Goal: Task Accomplishment & Management: Use online tool/utility

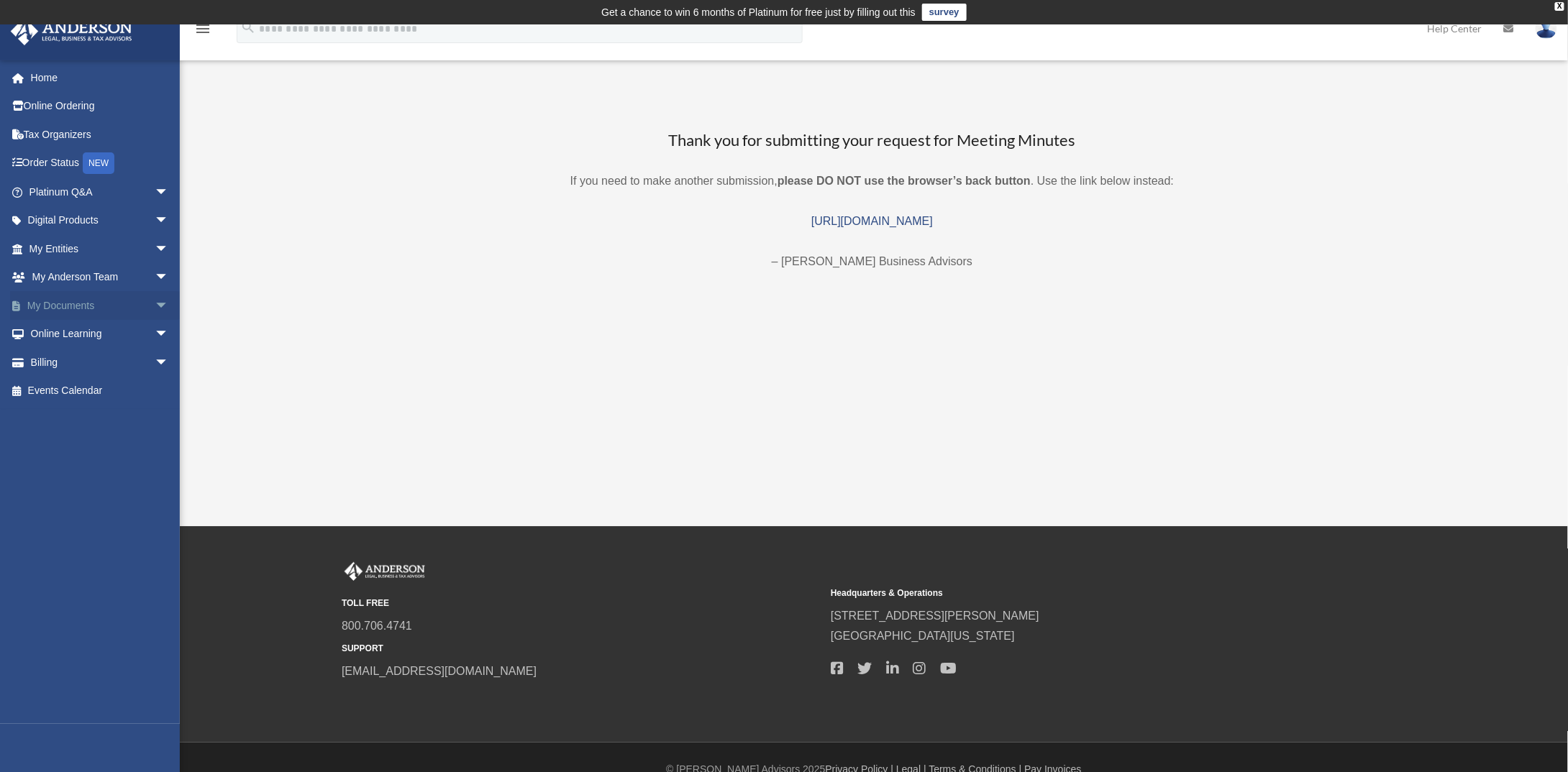
click at [154, 307] on span "arrow_drop_down" at bounding box center [169, 305] width 29 height 30
click at [57, 329] on link "Box" at bounding box center [105, 334] width 171 height 29
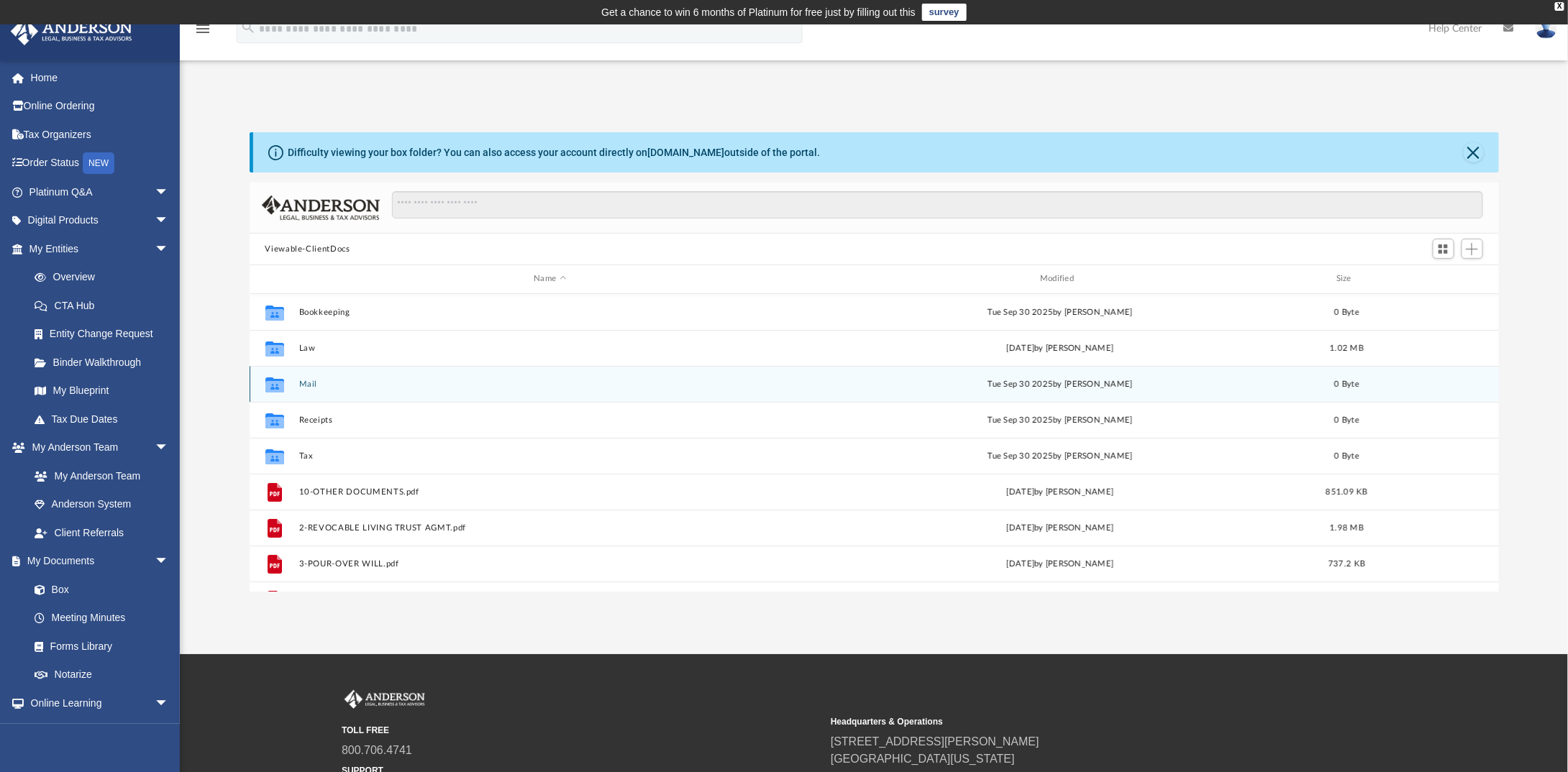
click at [309, 382] on button "Mail" at bounding box center [550, 384] width 504 height 9
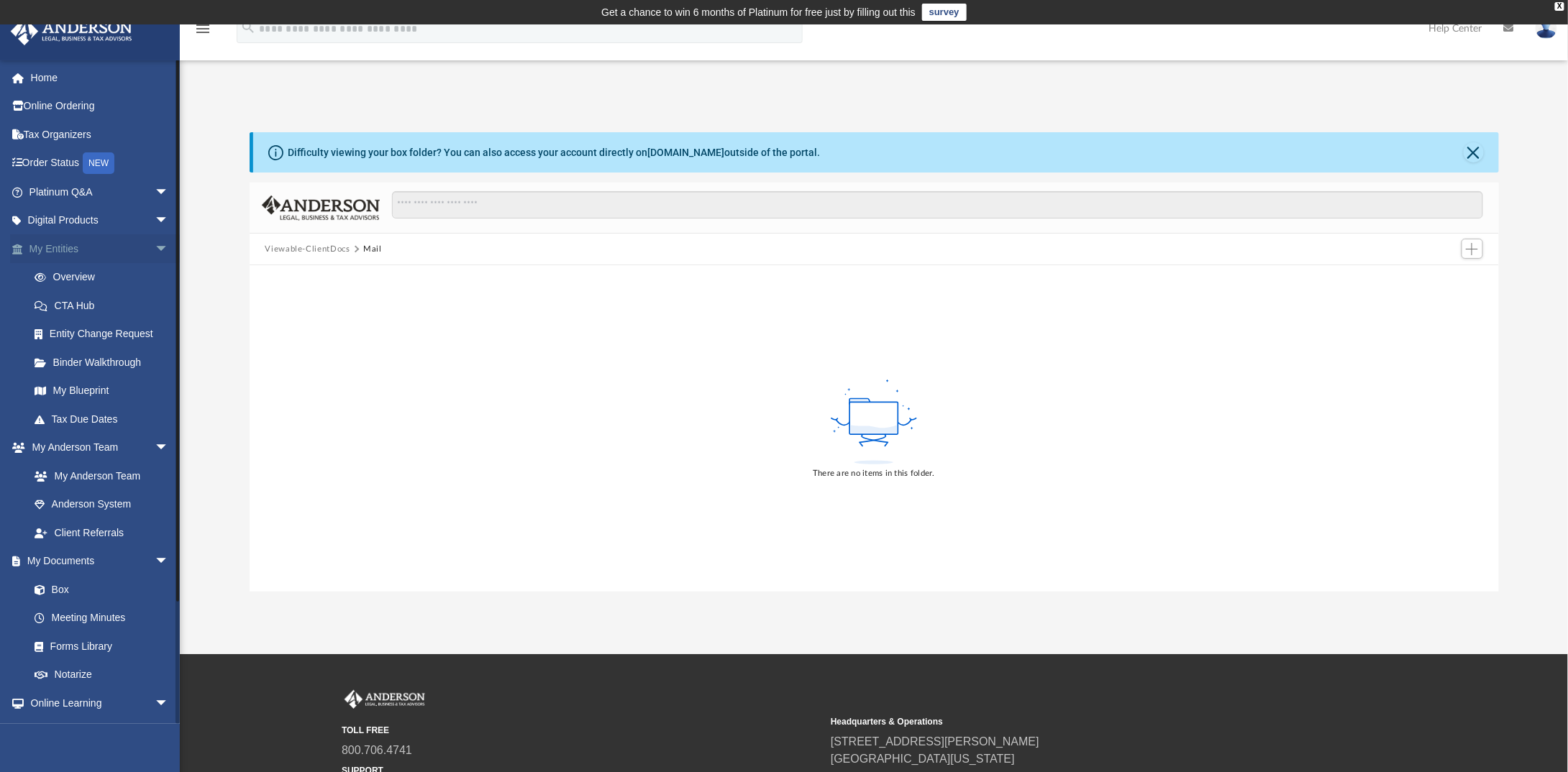
click at [154, 250] on span "arrow_drop_down" at bounding box center [169, 249] width 29 height 30
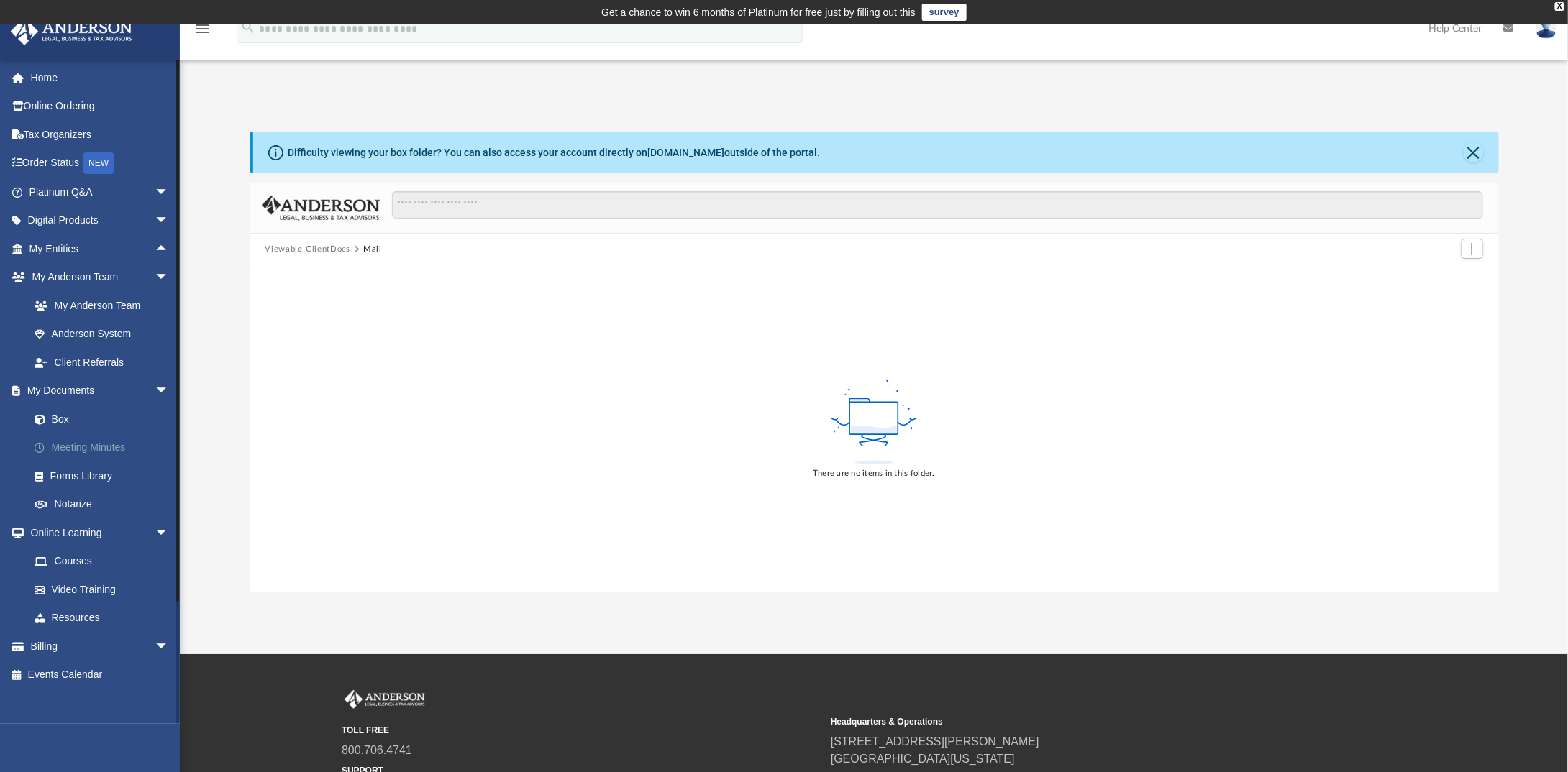
click at [107, 443] on link "Meeting Minutes" at bounding box center [105, 448] width 171 height 29
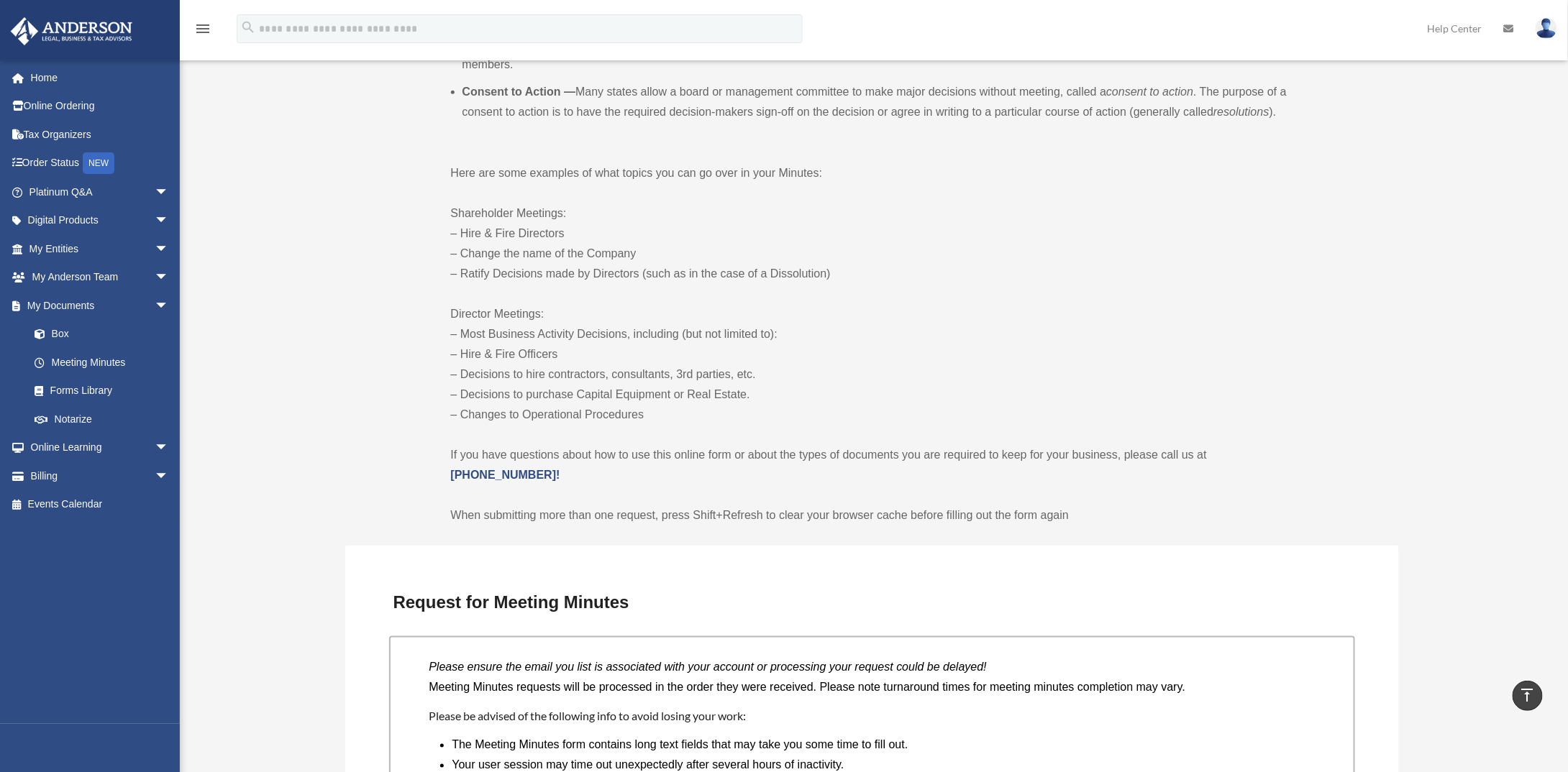
scroll to position [631, 0]
click at [154, 250] on span "arrow_drop_down" at bounding box center [169, 249] width 29 height 30
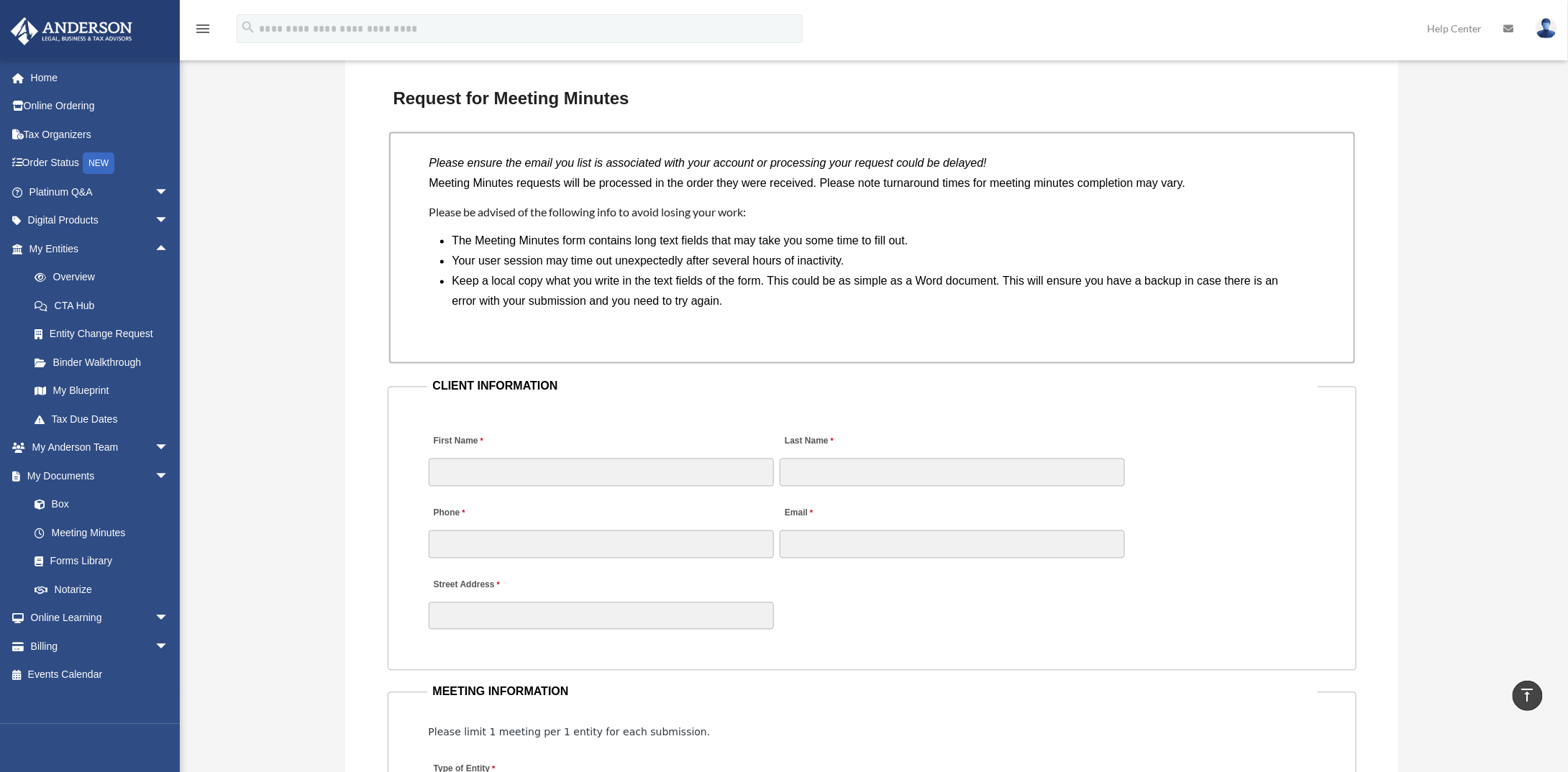
scroll to position [1135, 0]
click at [60, 503] on link "Box" at bounding box center [105, 504] width 171 height 29
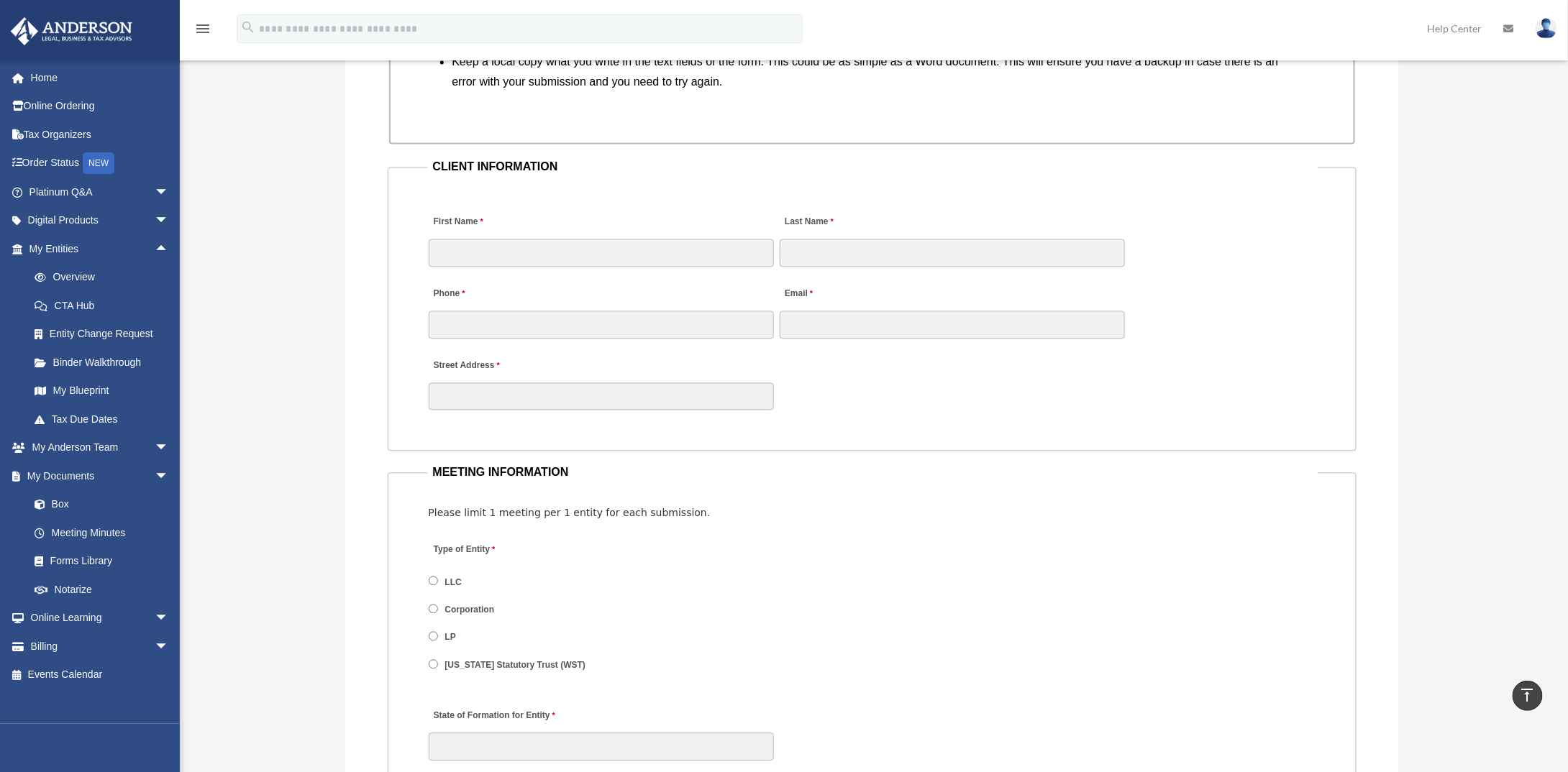
scroll to position [1422, 0]
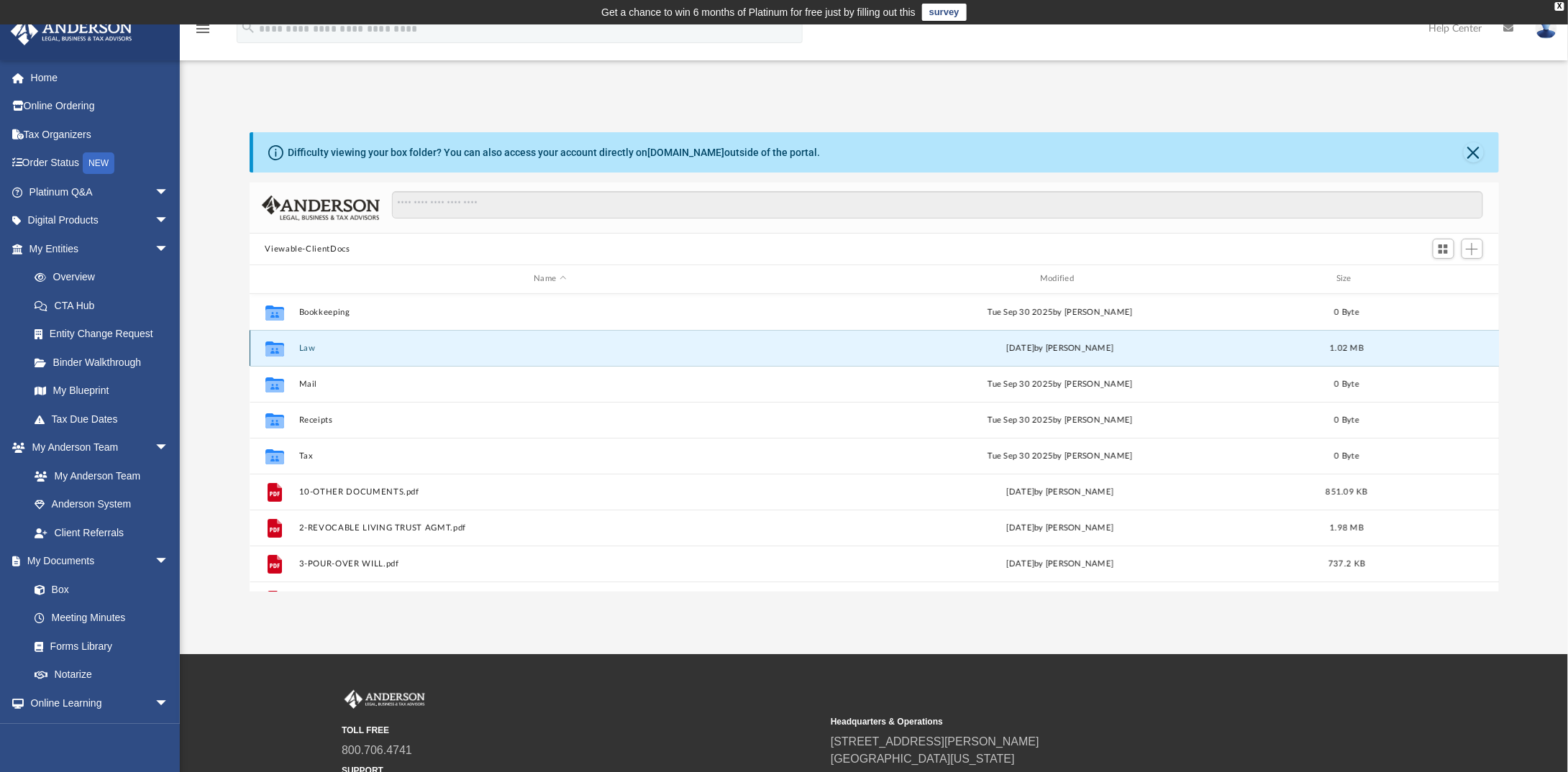
click at [349, 344] on button "Law" at bounding box center [550, 348] width 504 height 9
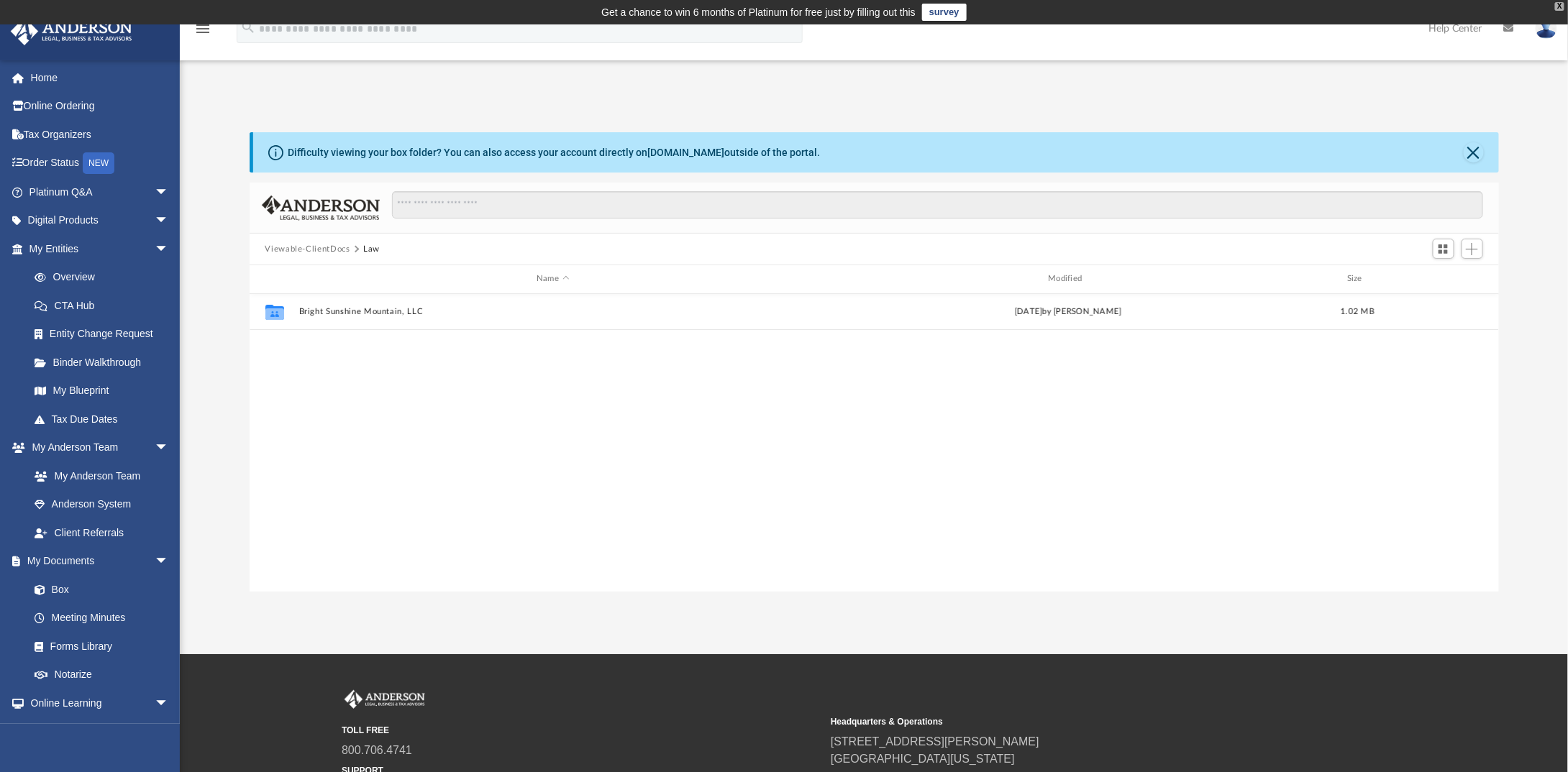
click at [1559, 5] on div "X" at bounding box center [1559, 6] width 9 height 9
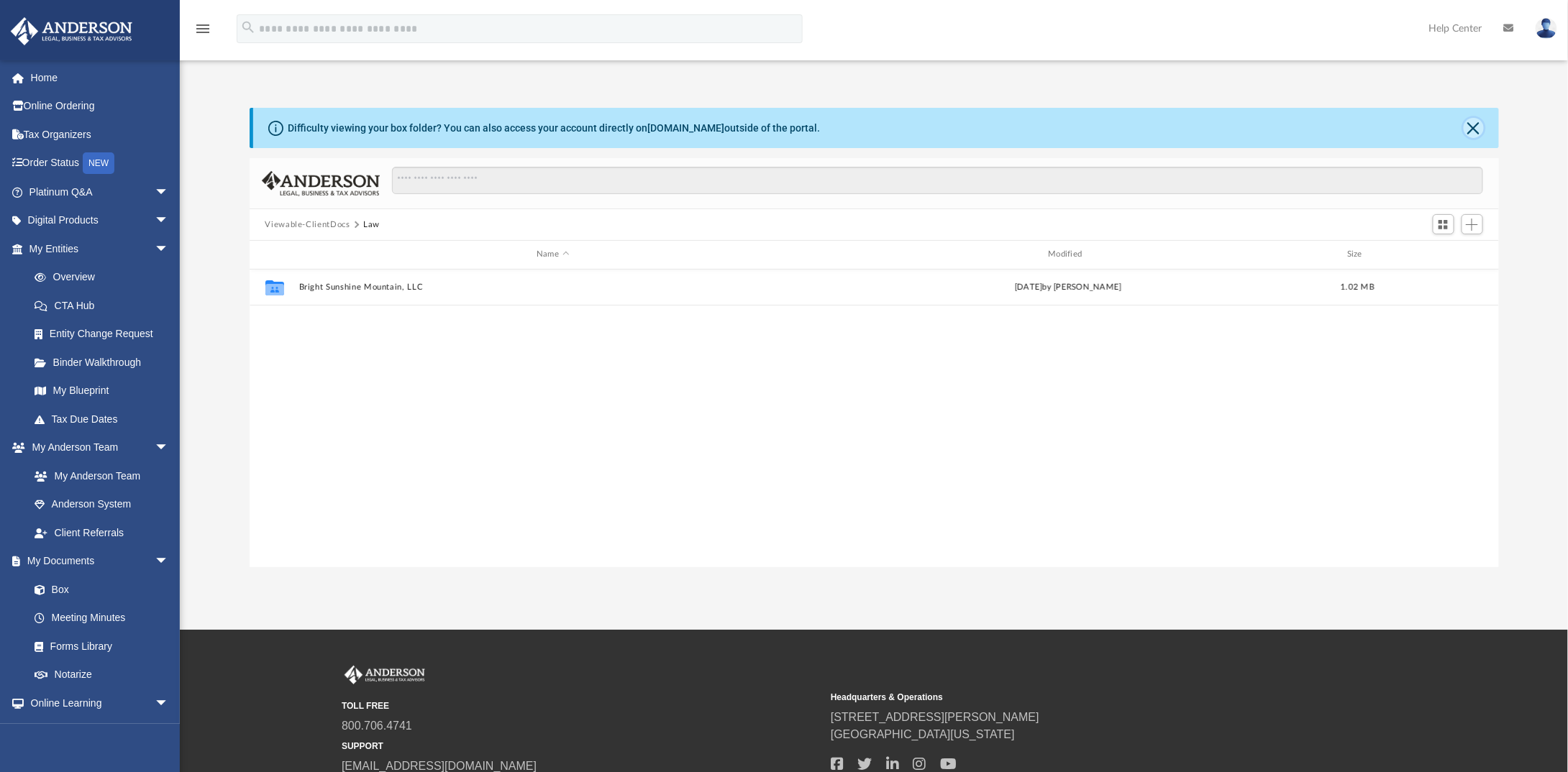
click at [1480, 127] on button "Close" at bounding box center [1474, 127] width 20 height 20
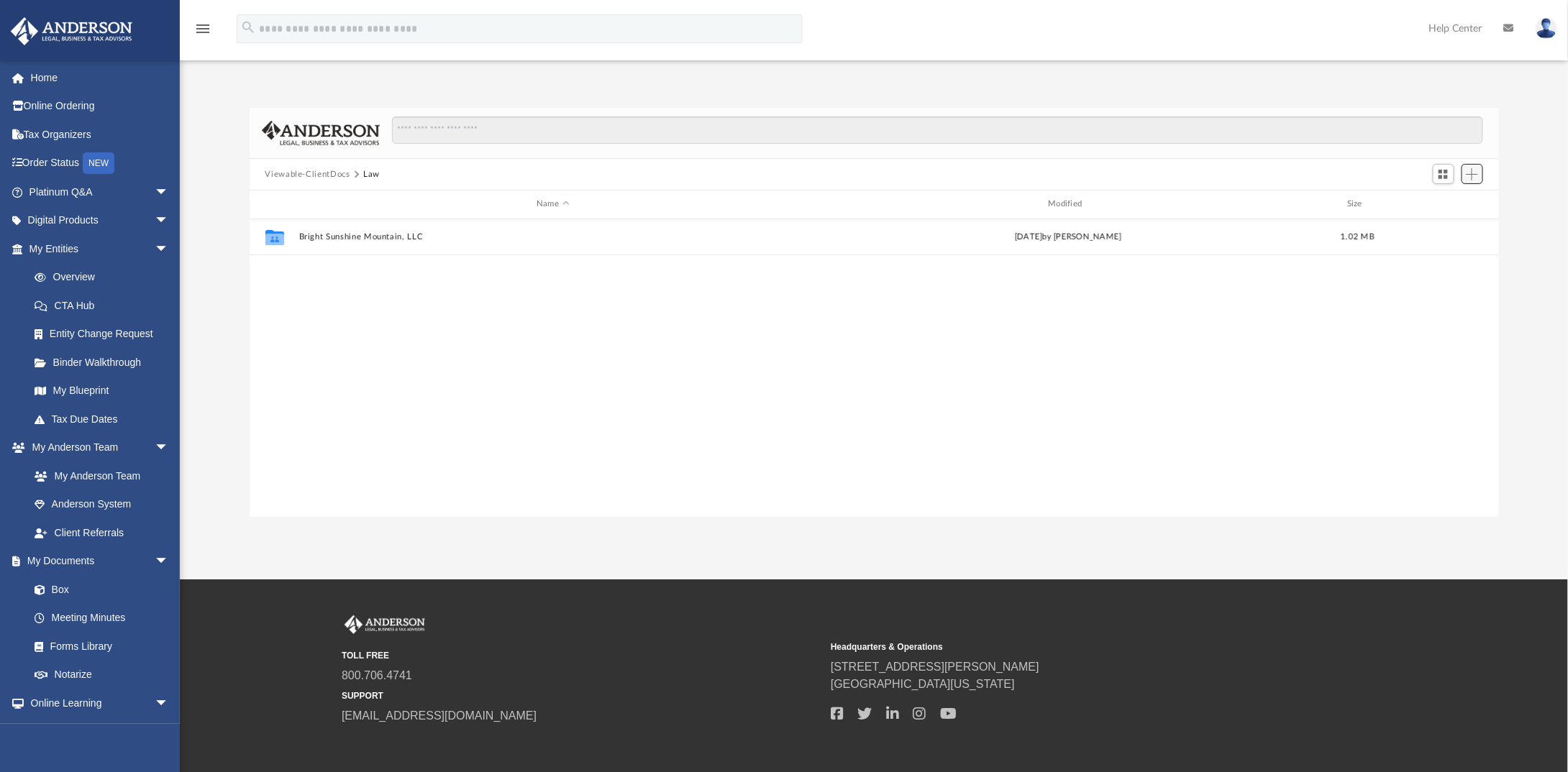
click at [1468, 174] on span "Add" at bounding box center [1472, 174] width 13 height 13
click at [1474, 179] on span "Add" at bounding box center [1472, 174] width 13 height 13
click at [1473, 173] on span "Add" at bounding box center [1472, 174] width 13 height 13
click at [1445, 204] on li "Upload" at bounding box center [1451, 202] width 46 height 15
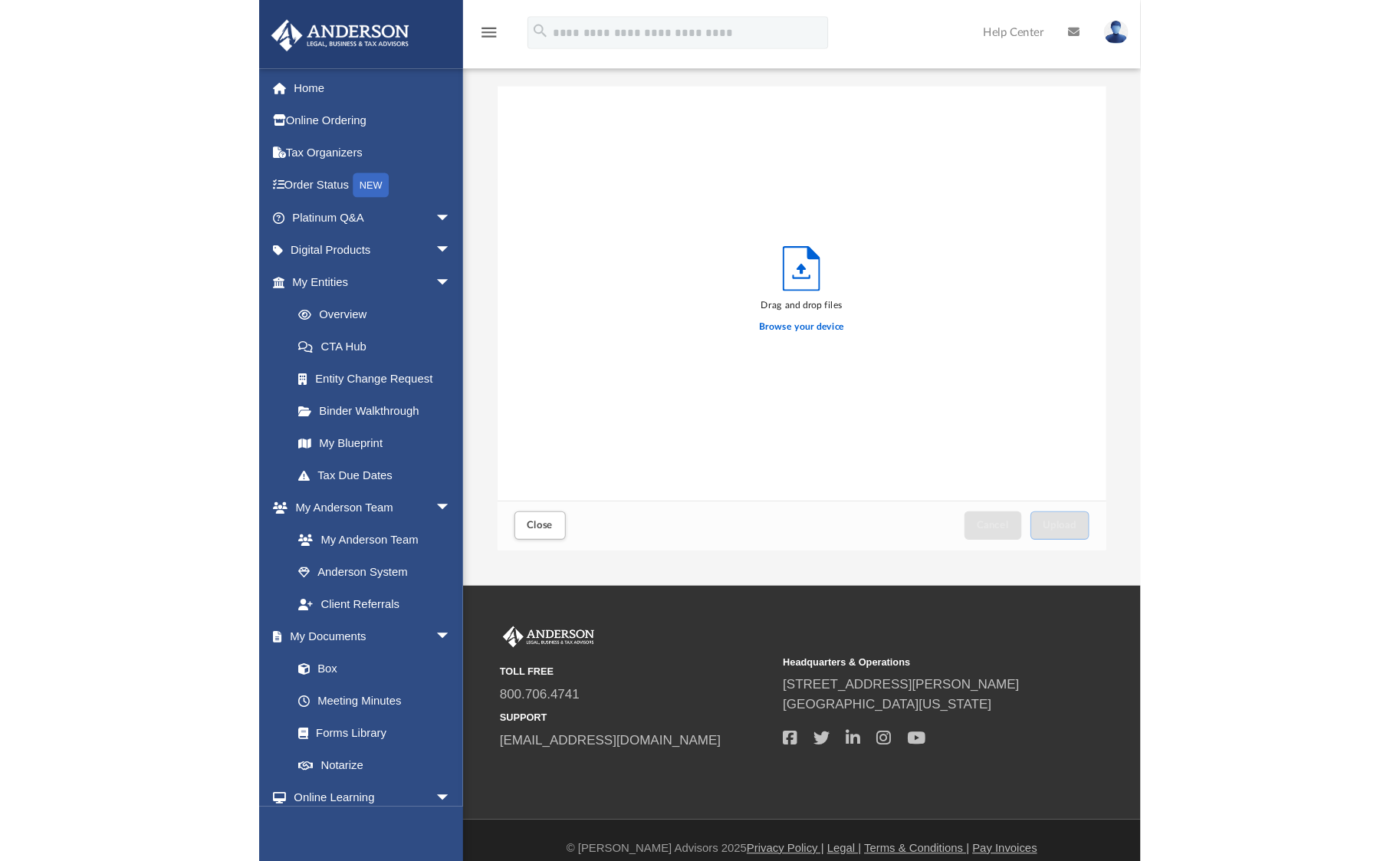
scroll to position [377, 562]
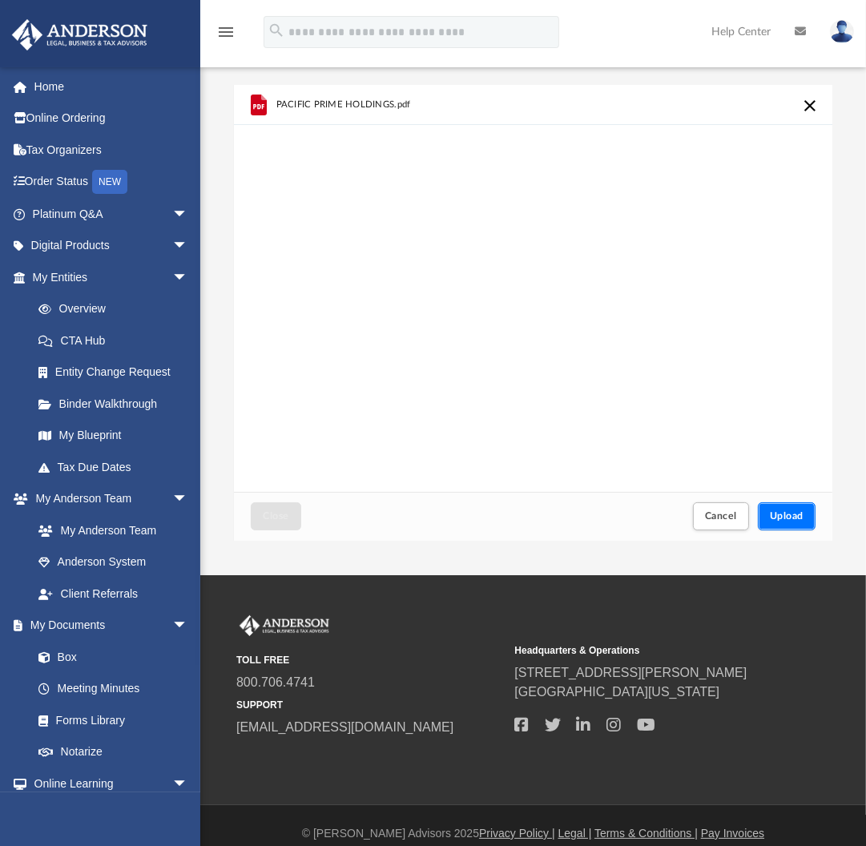
click at [797, 517] on span "Upload" at bounding box center [787, 516] width 34 height 10
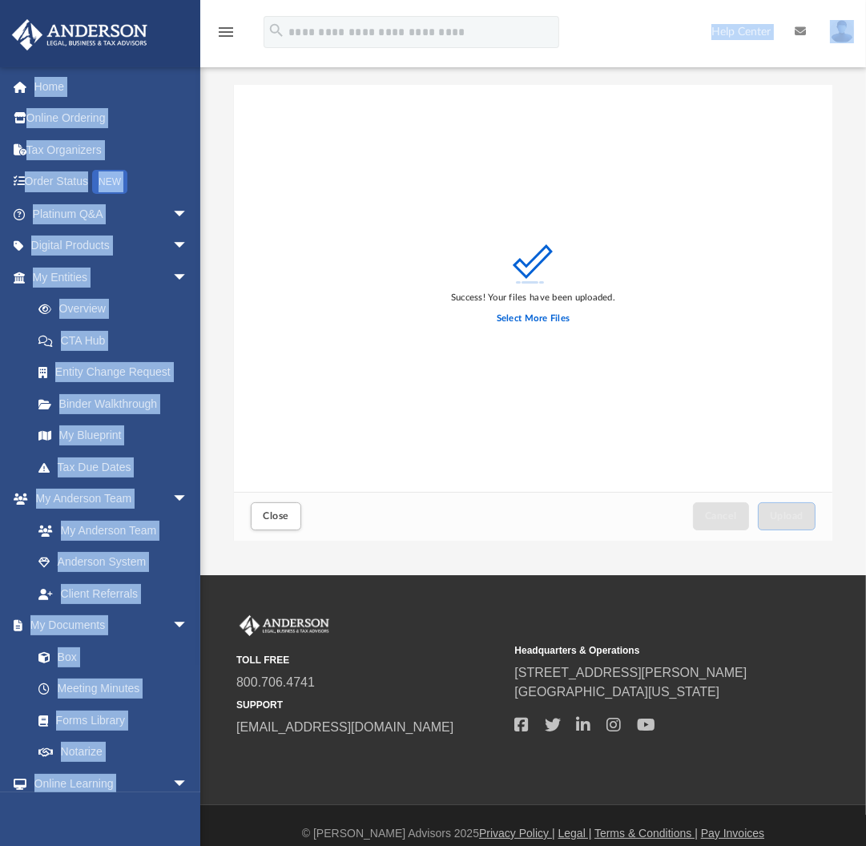
drag, startPoint x: 548, startPoint y: 51, endPoint x: 203, endPoint y: 76, distance: 346.1
click at [202, 77] on div "menu search Site Menu add jennyleung7@hotmail.com My Profile Reset Password Log…" at bounding box center [433, 287] width 866 height 575
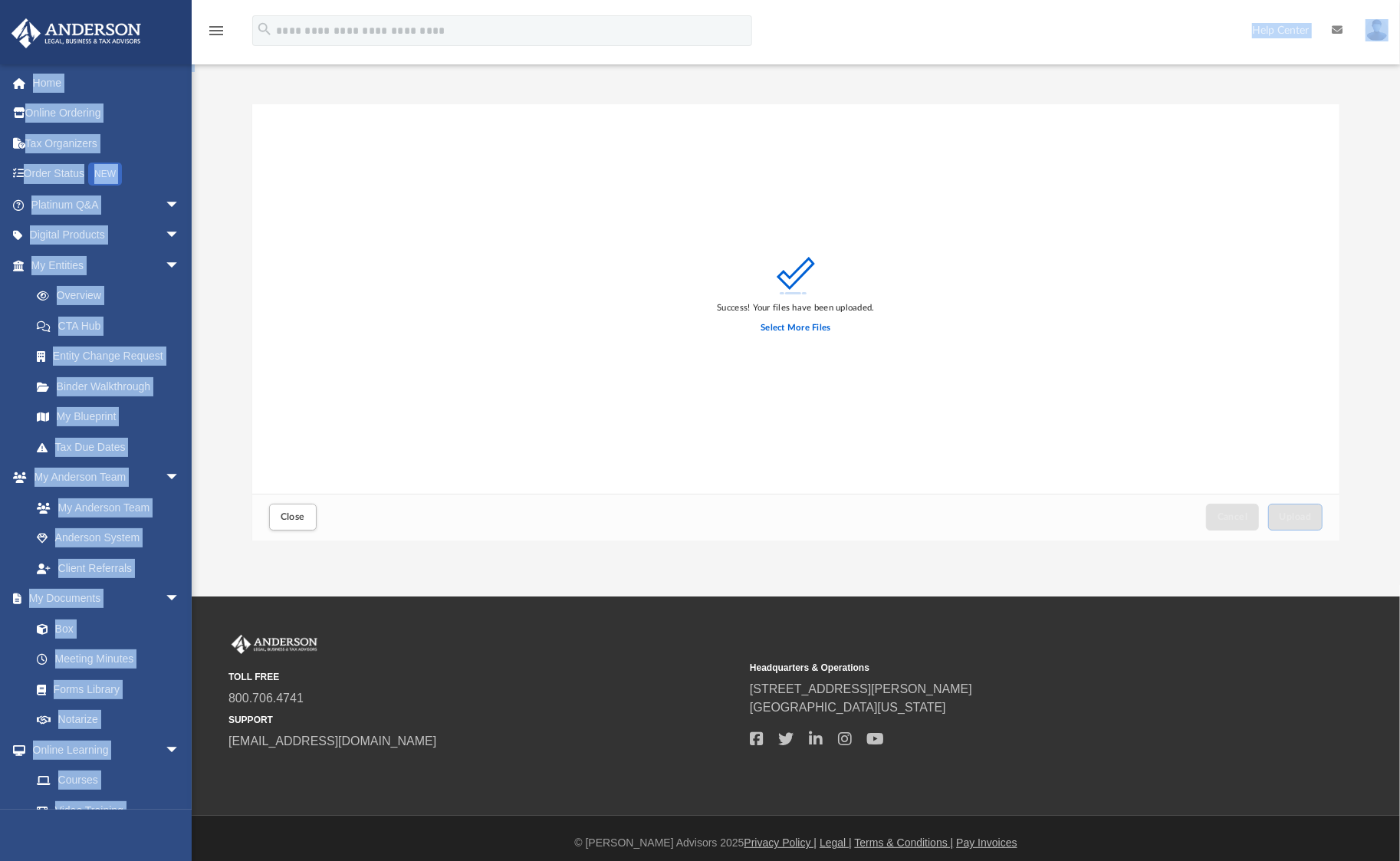
scroll to position [377, 1076]
